Goal: Information Seeking & Learning: Learn about a topic

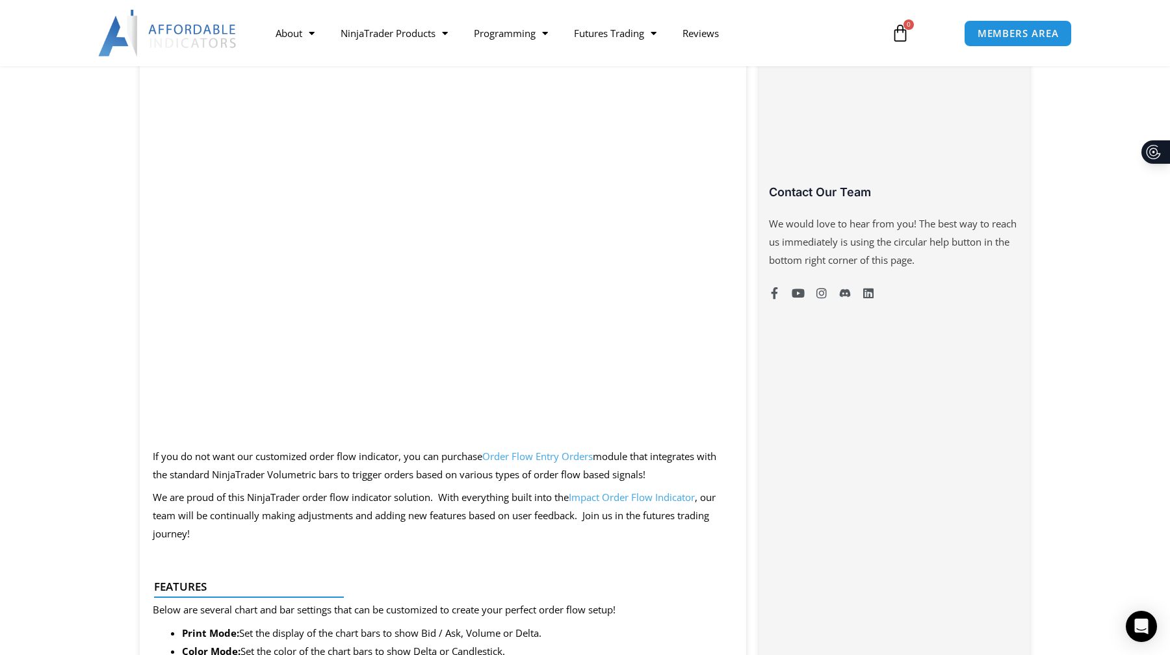
scroll to position [866, 0]
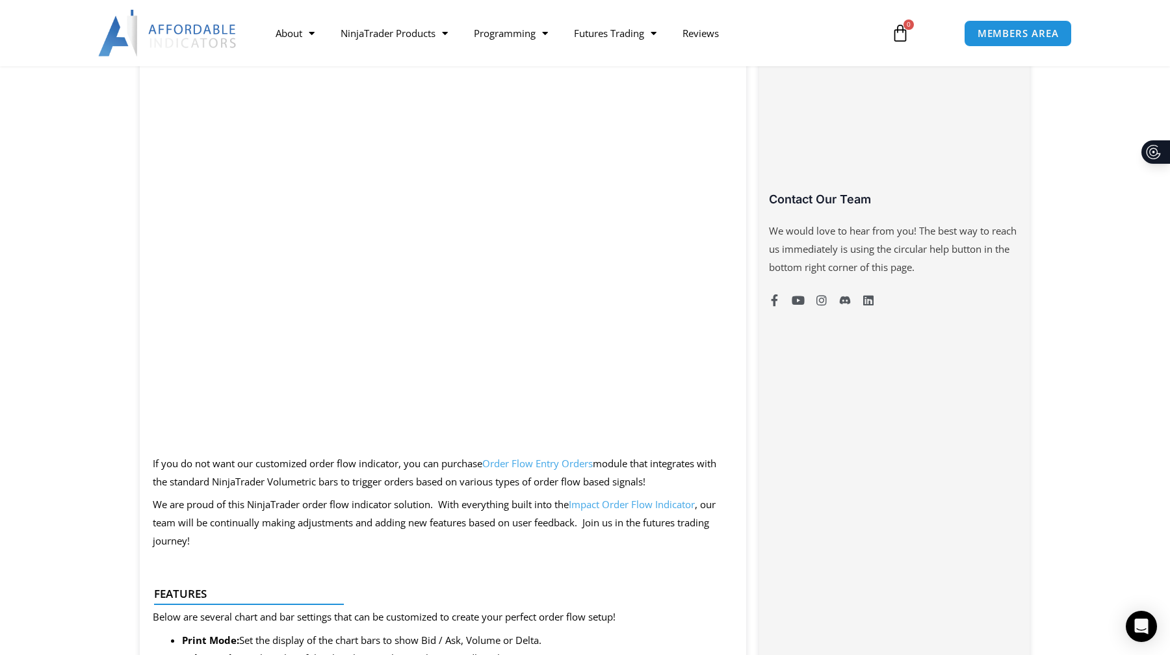
click at [821, 548] on div "Categories: Bundles , Order Flow Buy With Confidence We have a strong foundatio…" at bounding box center [894, 663] width 270 height 1906
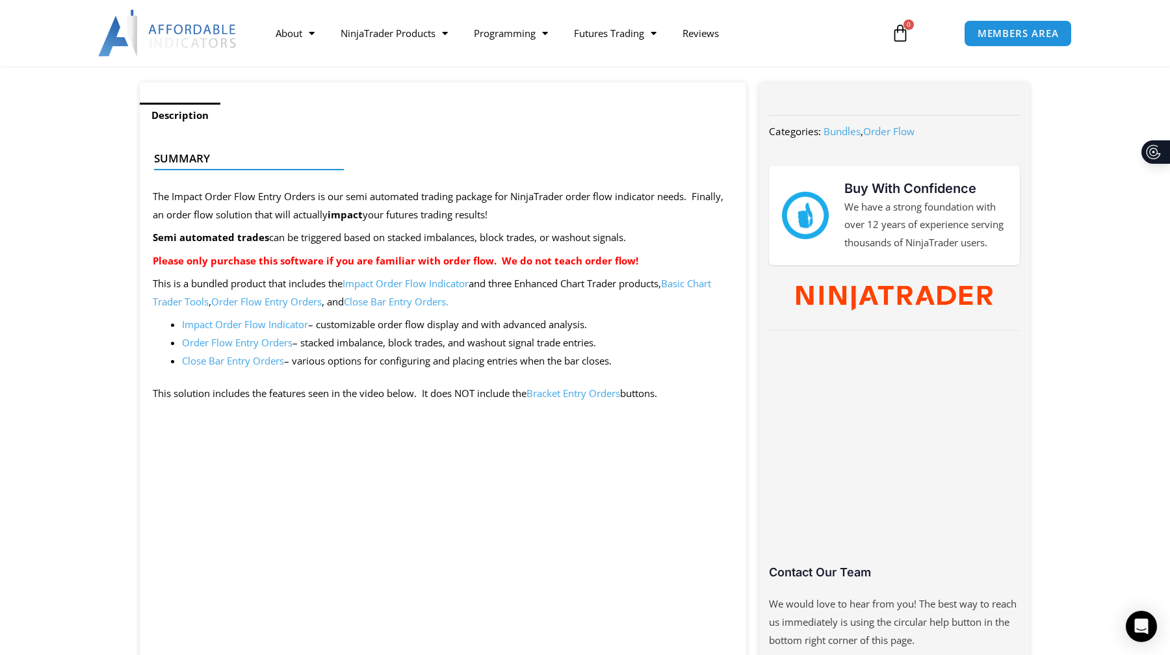
scroll to position [363, 0]
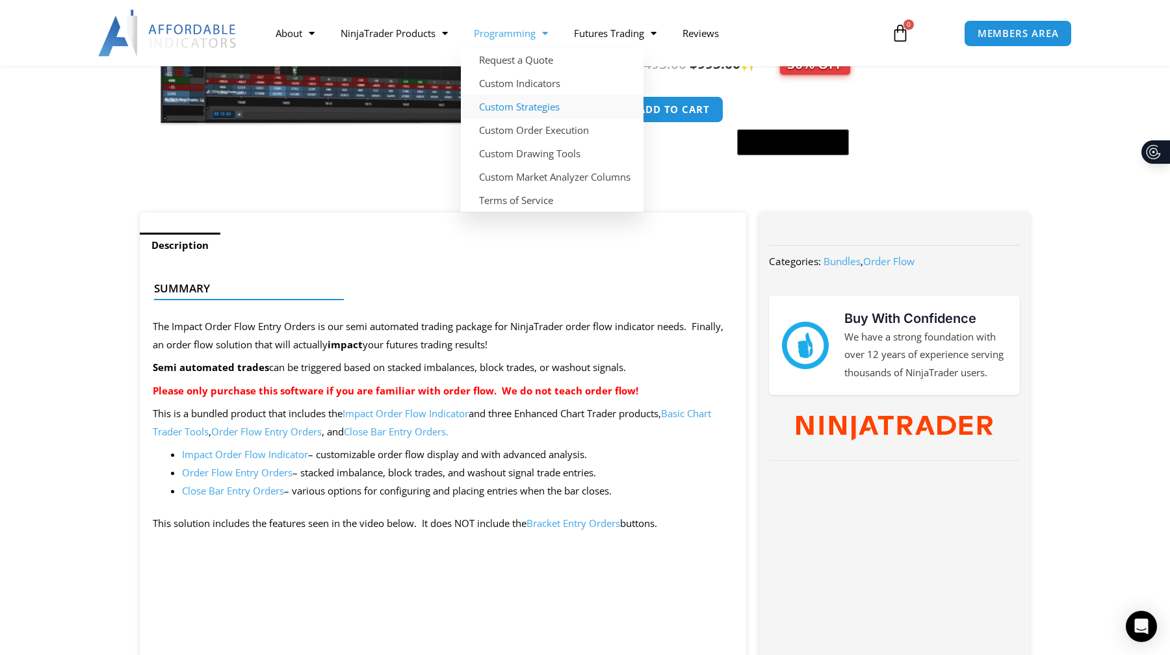
click at [536, 110] on link "Custom Strategies" at bounding box center [552, 106] width 183 height 23
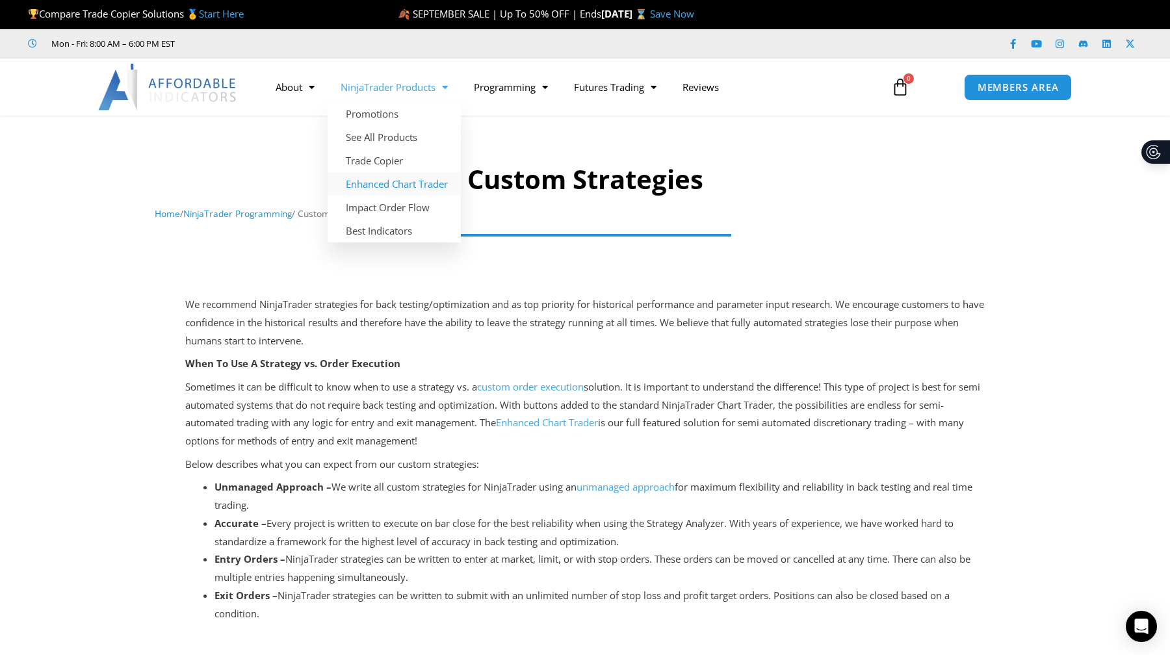
click at [399, 188] on link "Enhanced Chart Trader" at bounding box center [394, 183] width 133 height 23
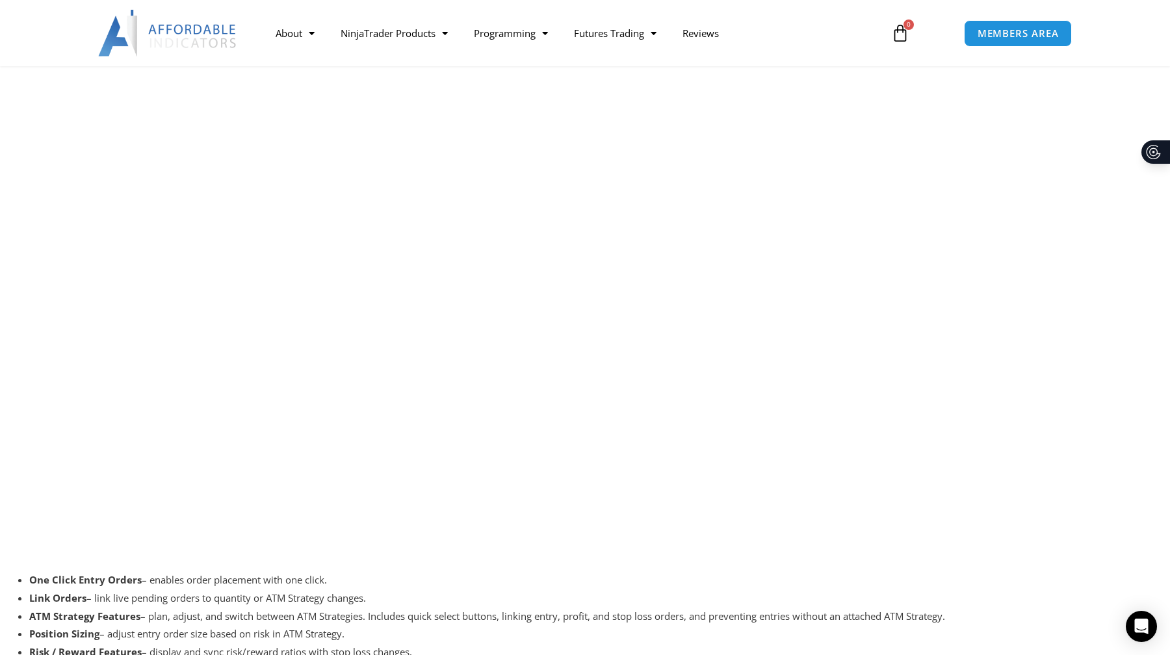
scroll to position [2525, 0]
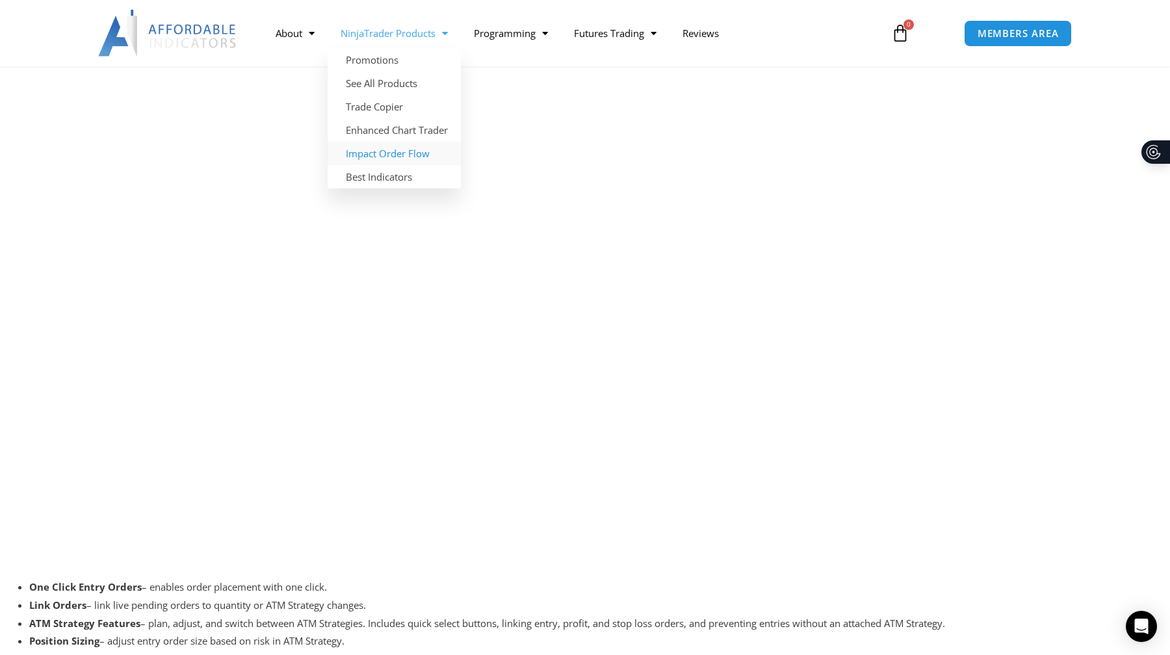
click at [413, 153] on link "Impact Order Flow" at bounding box center [394, 153] width 133 height 23
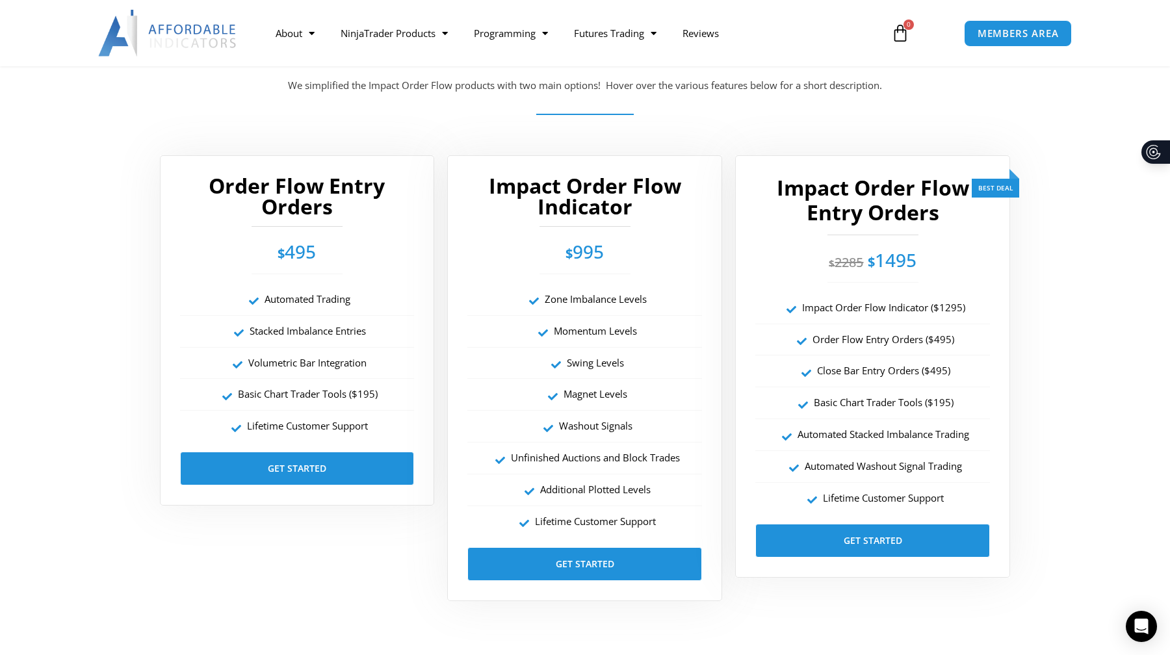
scroll to position [2242, 0]
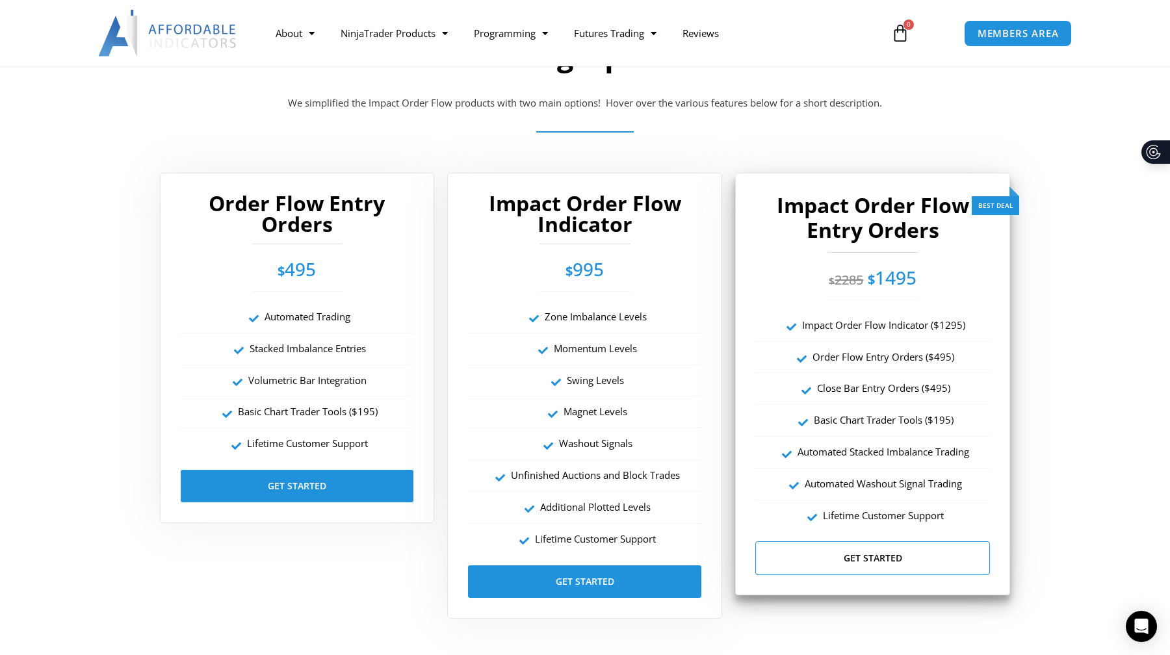
click at [919, 560] on link "Get Started" at bounding box center [872, 558] width 235 height 34
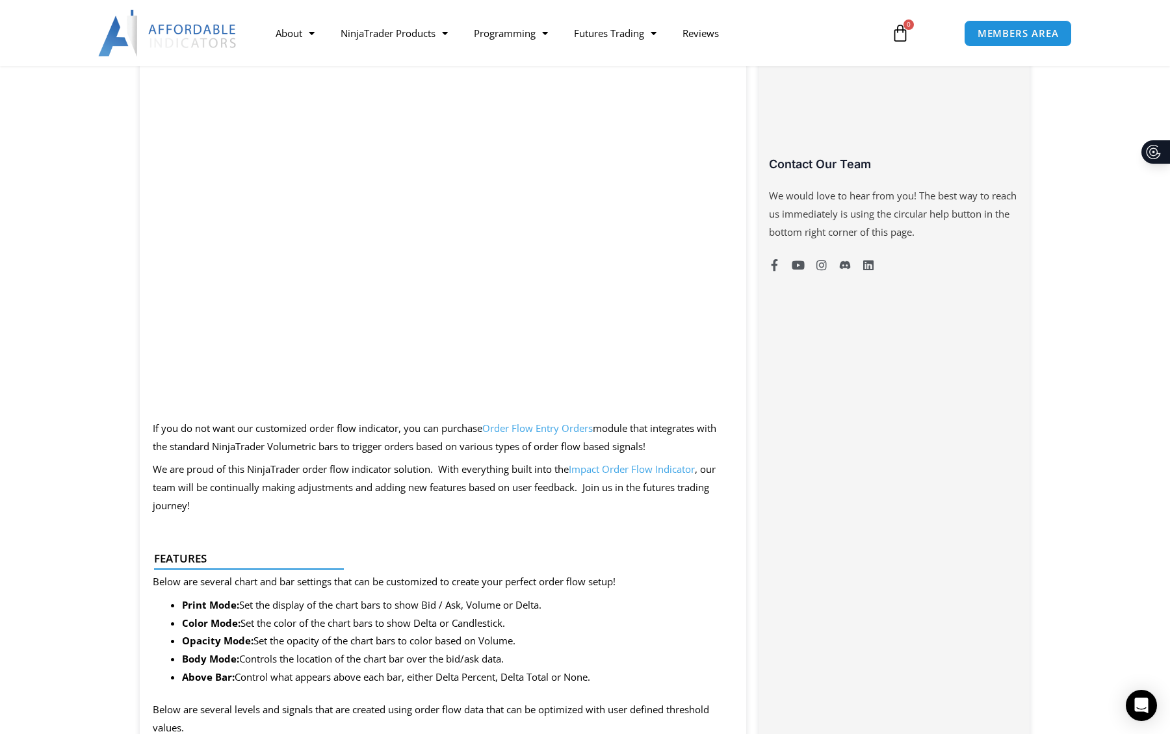
scroll to position [910, 0]
